Goal: Communication & Community: Answer question/provide support

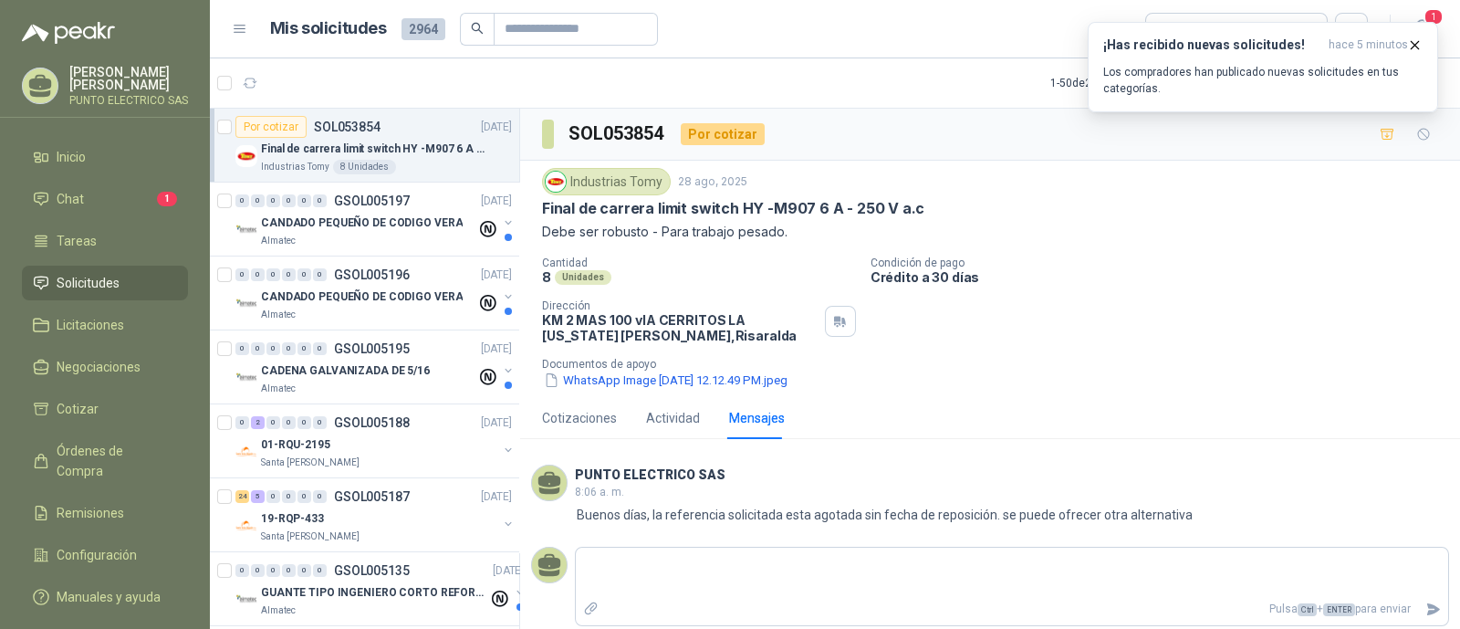
scroll to position [2, 0]
click at [1414, 47] on icon "button" at bounding box center [1415, 45] width 16 height 16
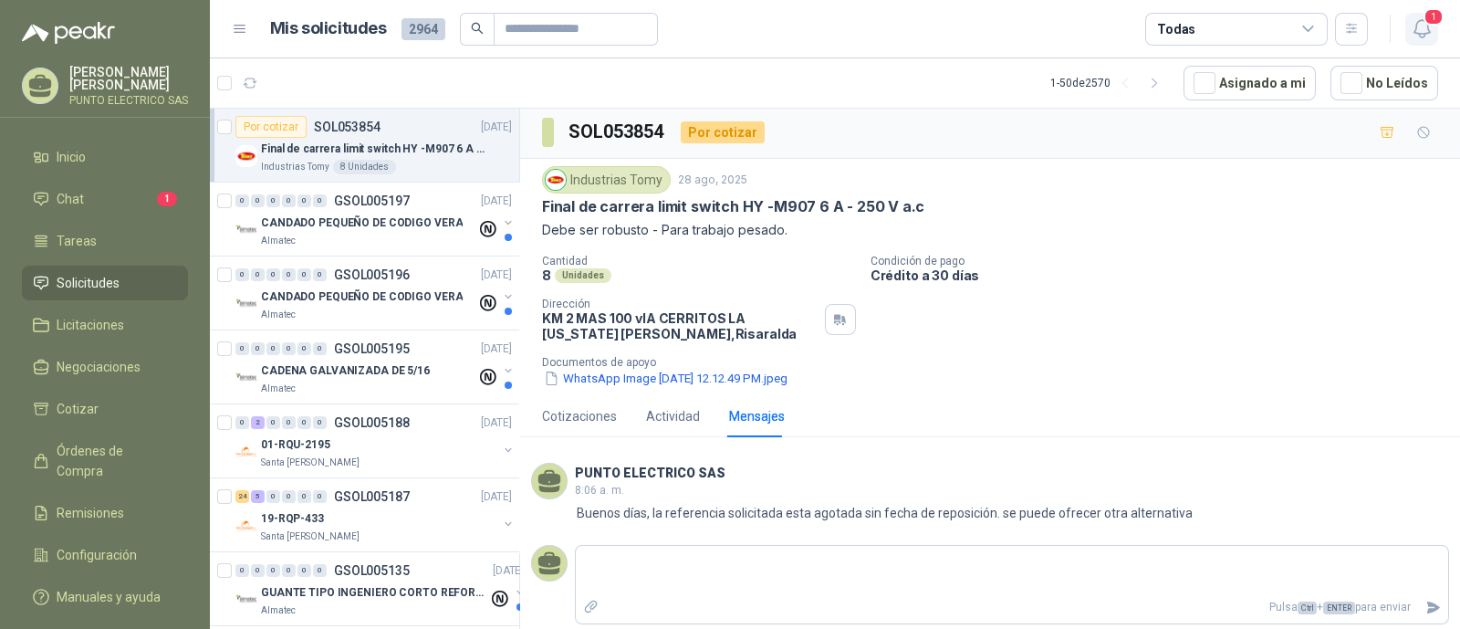
click at [1426, 29] on icon "button" at bounding box center [1422, 28] width 23 height 23
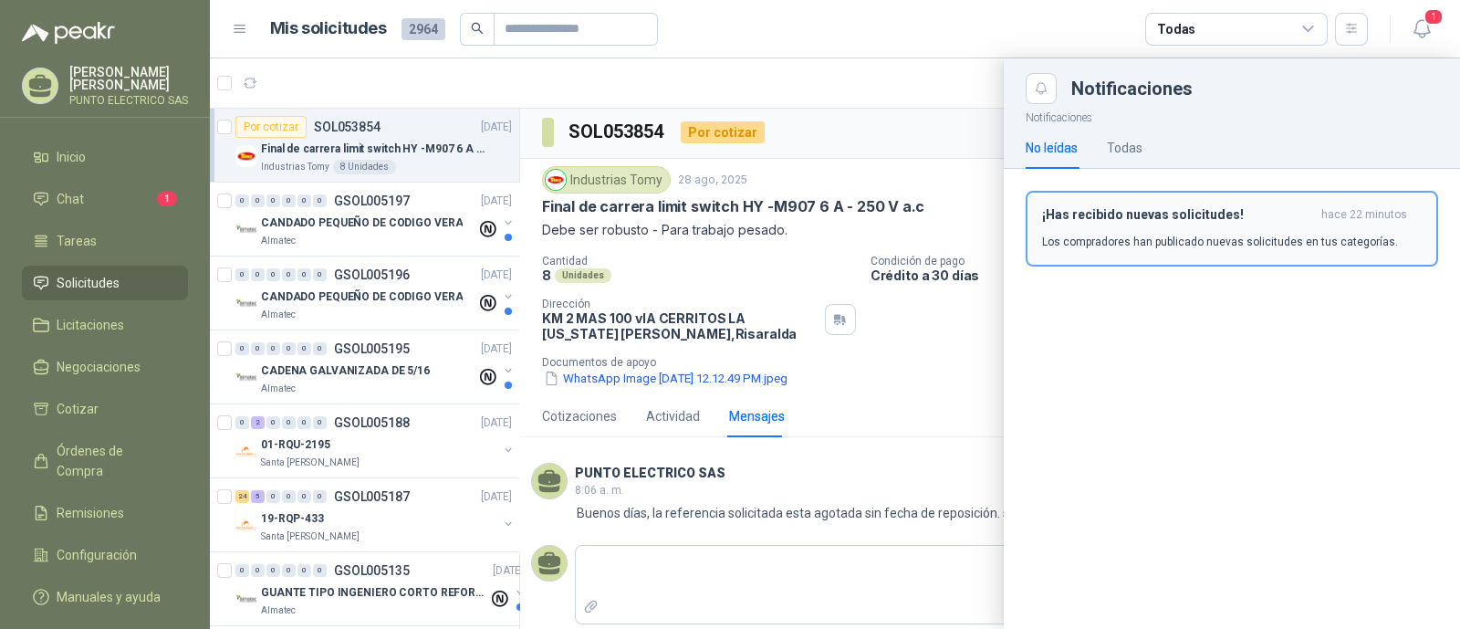
click at [1144, 214] on h3 "¡Has recibido nuevas solicitudes!" at bounding box center [1178, 215] width 272 height 16
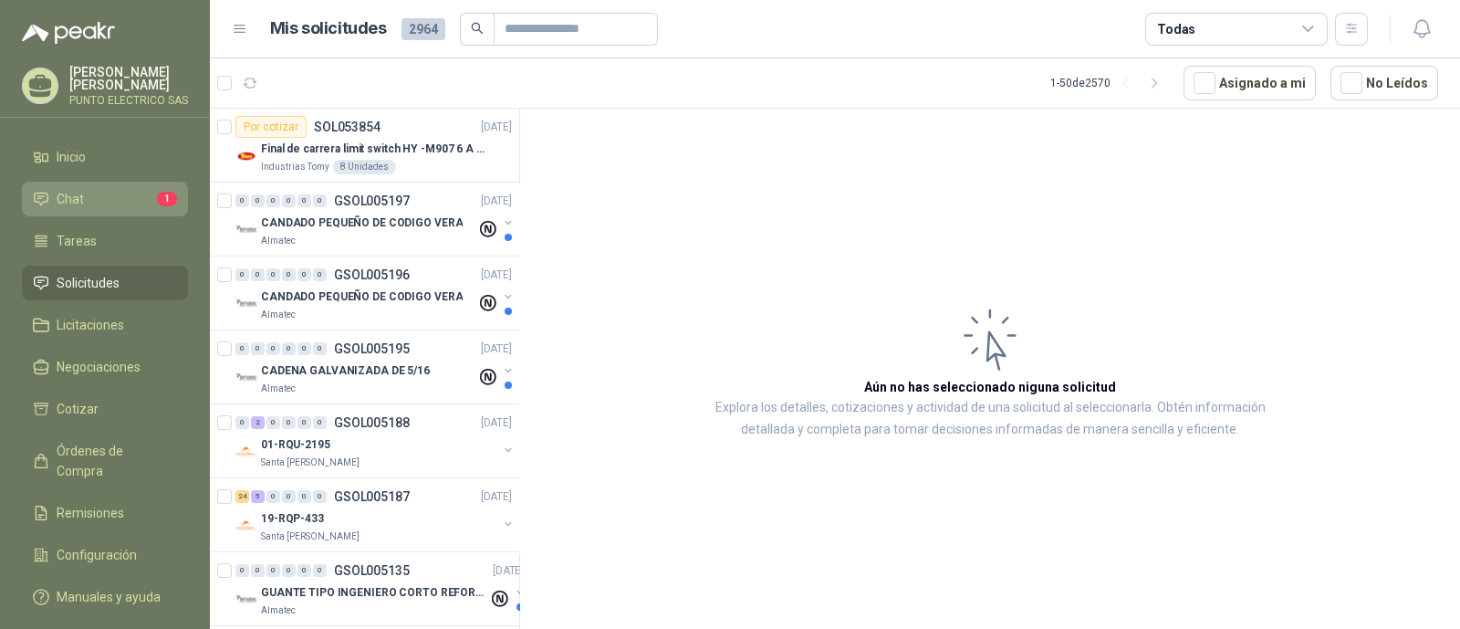
click at [119, 194] on li "Chat 1" at bounding box center [105, 199] width 144 height 20
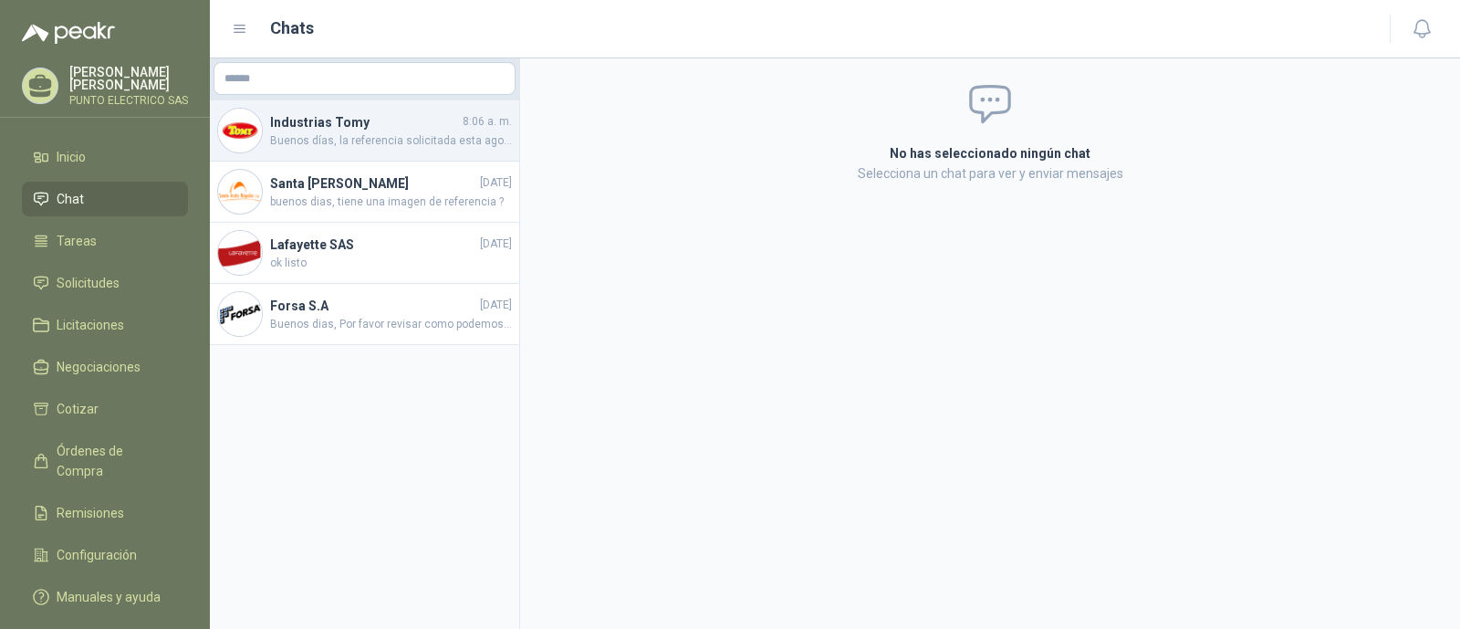
click at [359, 146] on span "Buenos días, la referencia solicitada esta agotada sin fecha de reposición. se …" at bounding box center [391, 140] width 242 height 17
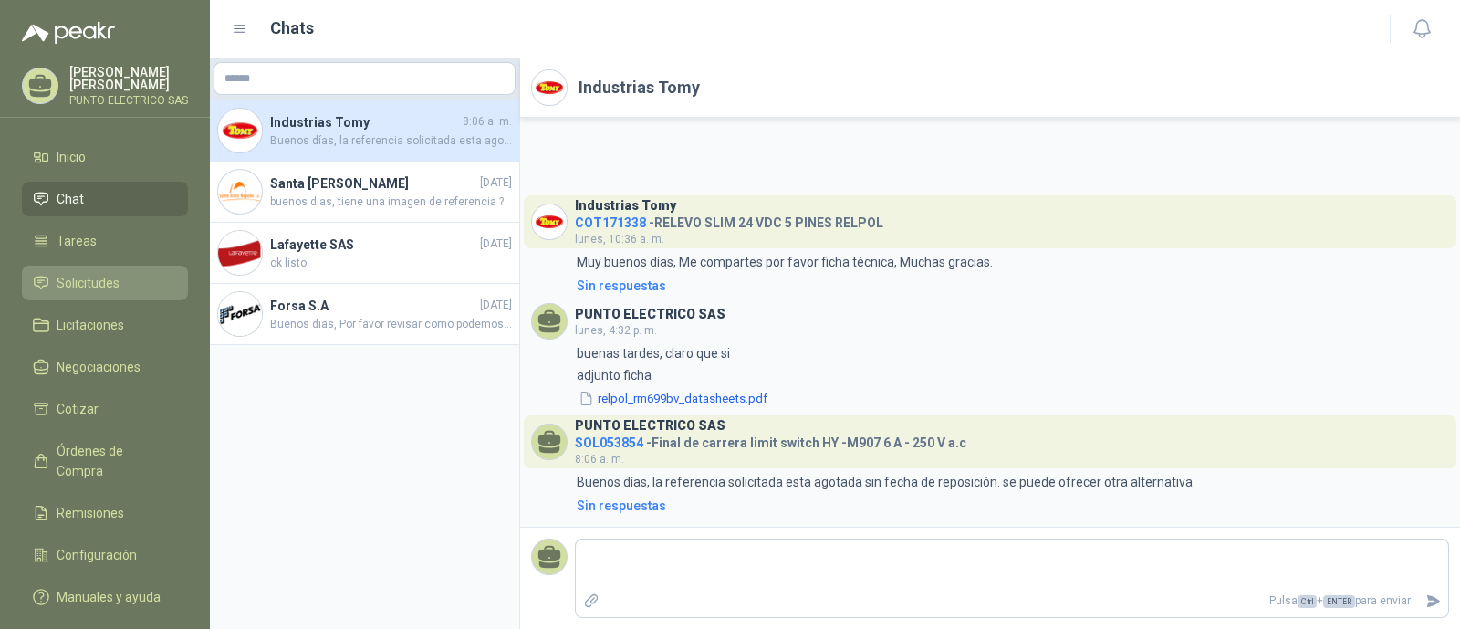
click at [88, 276] on span "Solicitudes" at bounding box center [88, 283] width 63 height 20
